Goal: Task Accomplishment & Management: Use online tool/utility

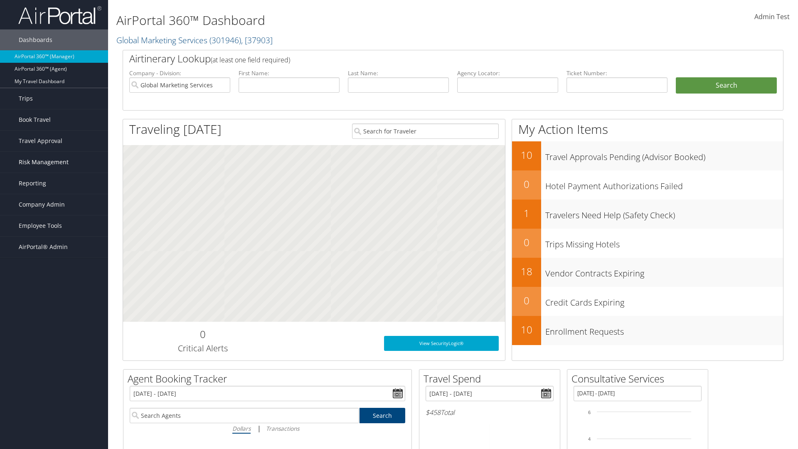
click at [54, 162] on span "Risk Management" at bounding box center [44, 162] width 50 height 21
click at [54, 179] on link "SecurityLogic® Map" at bounding box center [54, 179] width 108 height 12
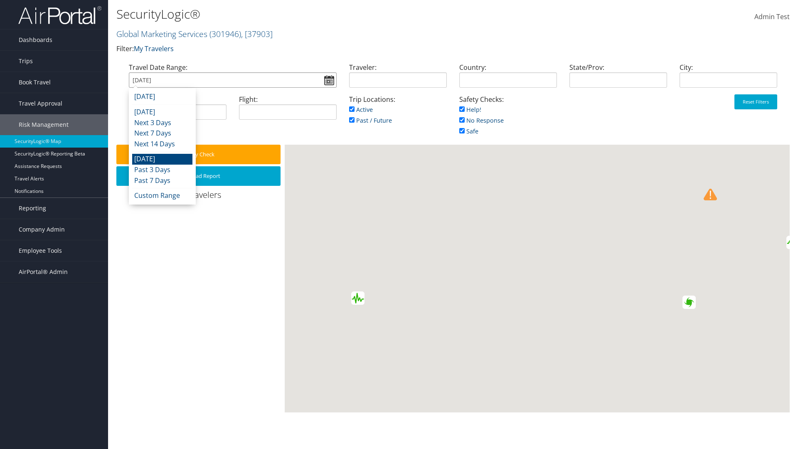
click at [232, 80] on input "[DATE]" at bounding box center [233, 79] width 208 height 15
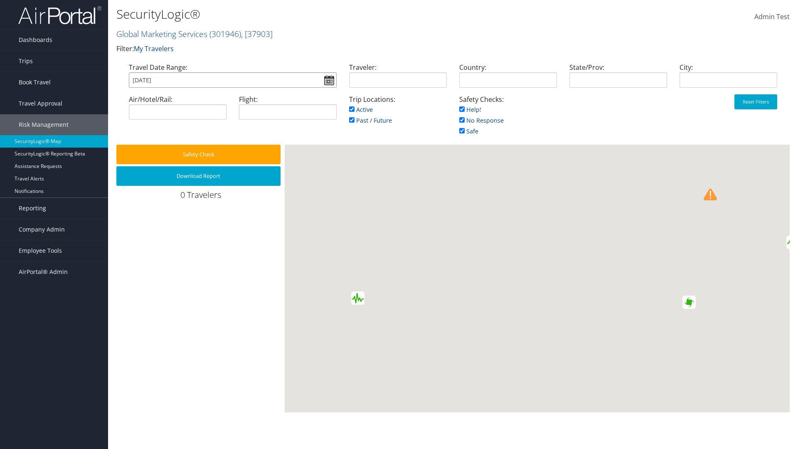
click at [232, 80] on input "[DATE]" at bounding box center [233, 79] width 208 height 15
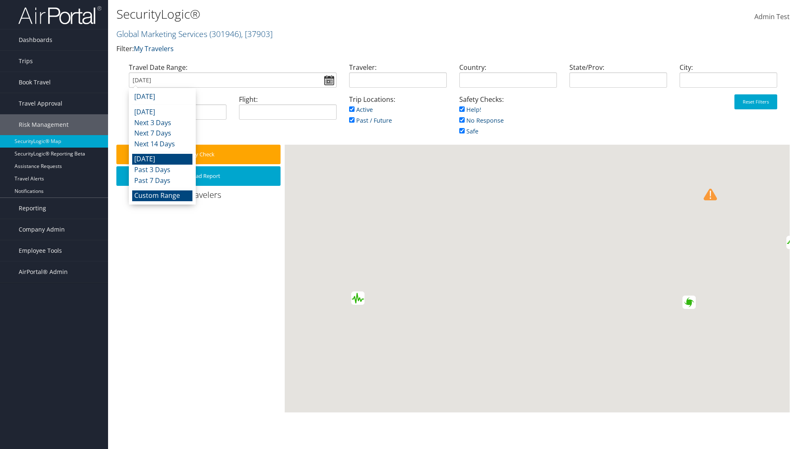
click at [162, 195] on li "Custom Range" at bounding box center [162, 195] width 60 height 11
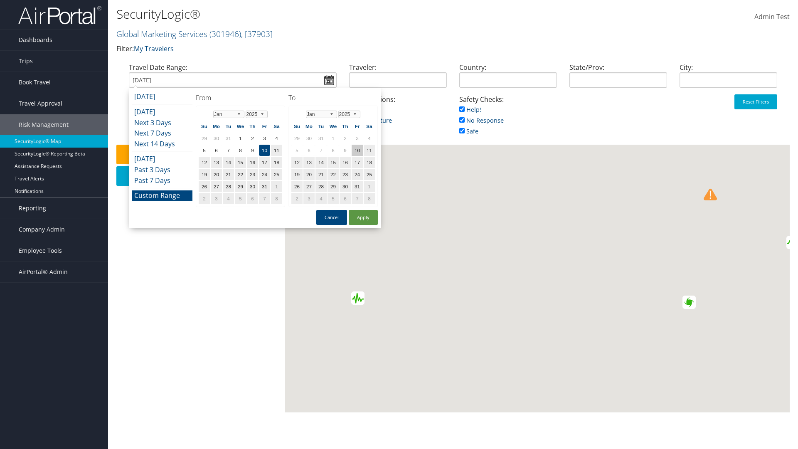
click at [357, 150] on td "10" at bounding box center [357, 150] width 11 height 11
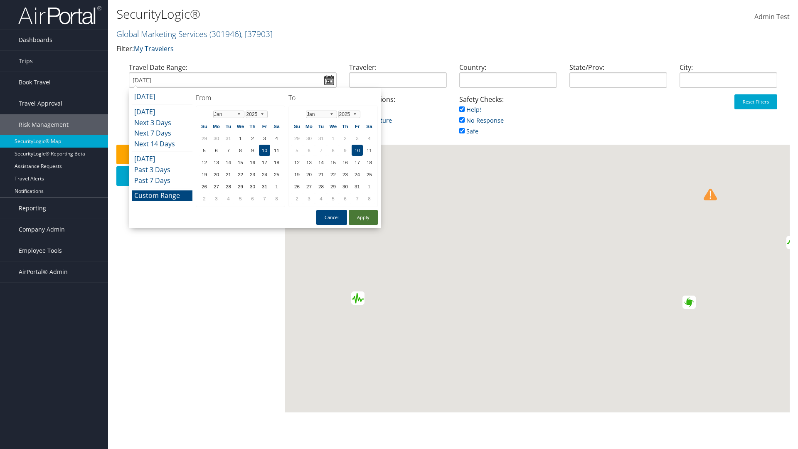
click at [363, 217] on button "Apply" at bounding box center [363, 217] width 29 height 15
type input "01/10/2025"
